Goal: Information Seeking & Learning: Learn about a topic

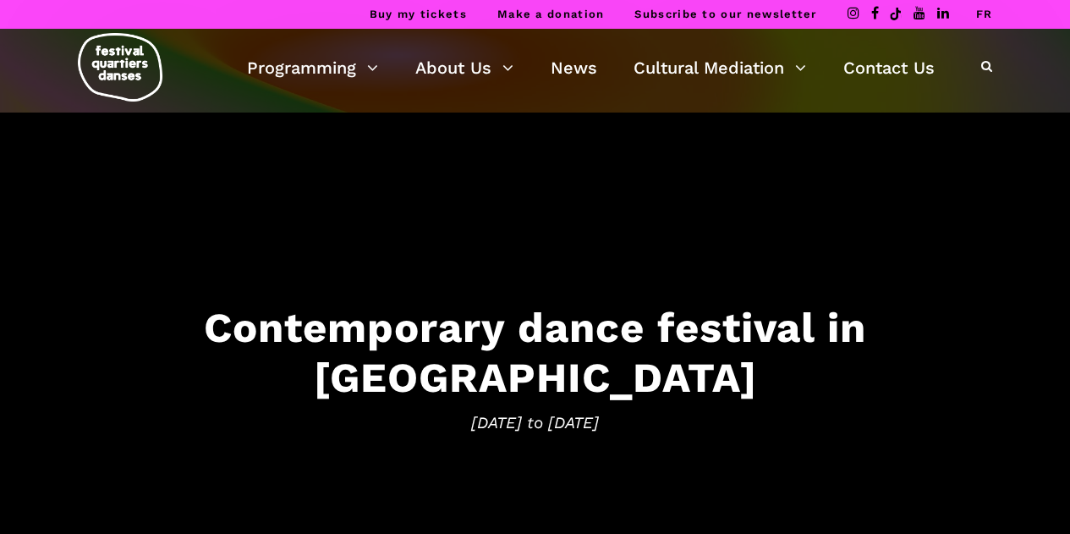
click at [985, 10] on link "FR" at bounding box center [983, 14] width 17 height 13
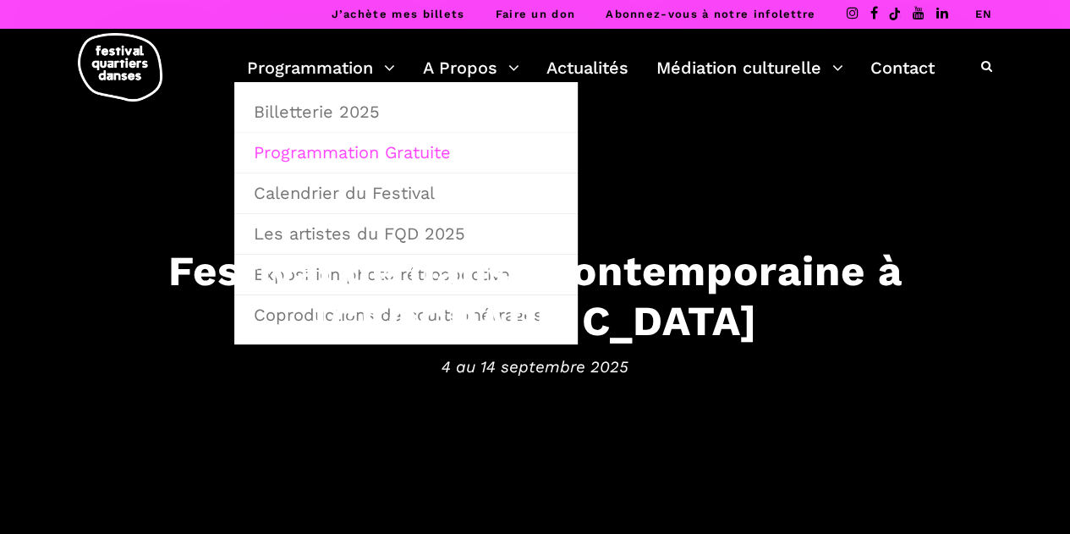
click at [337, 151] on link "Programmation Gratuite" at bounding box center [406, 152] width 325 height 39
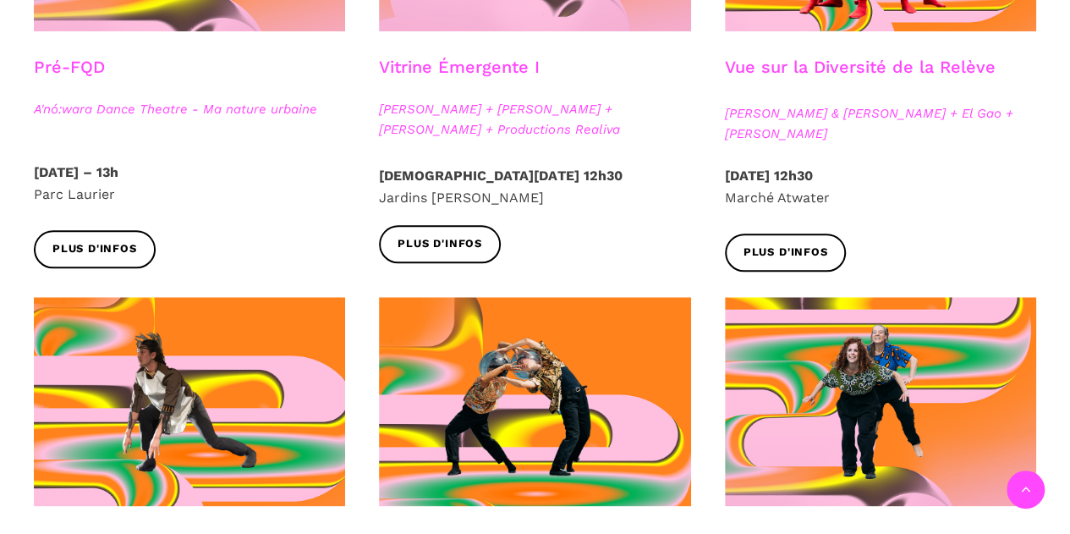
scroll to position [706, 0]
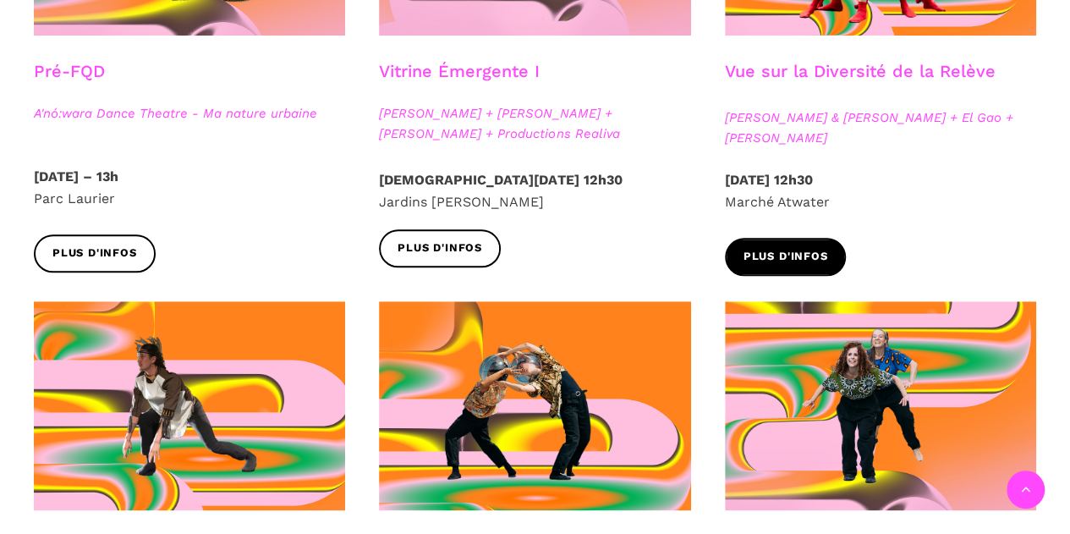
click at [812, 255] on span "Plus d'infos" at bounding box center [786, 257] width 85 height 18
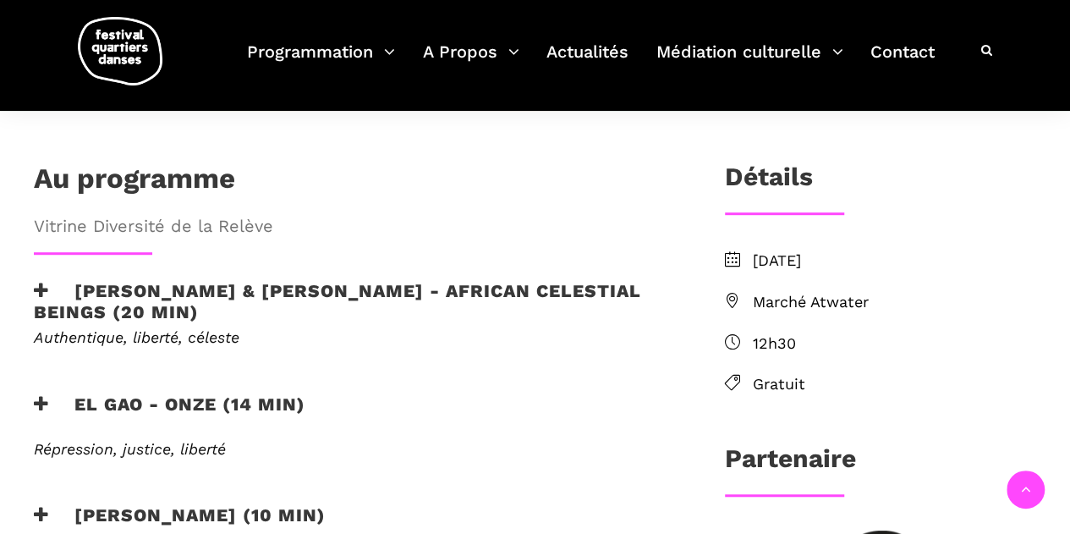
scroll to position [423, 0]
